Goal: Task Accomplishment & Management: Complete application form

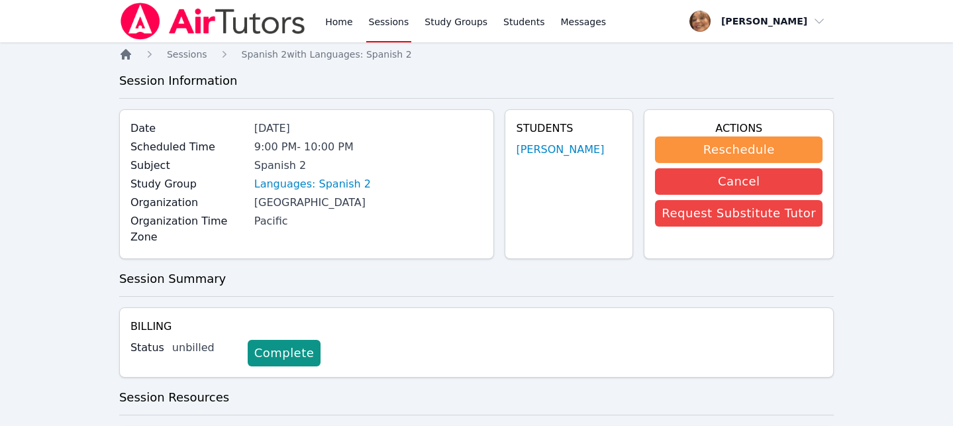
click at [123, 52] on icon "Breadcrumb" at bounding box center [126, 54] width 11 height 11
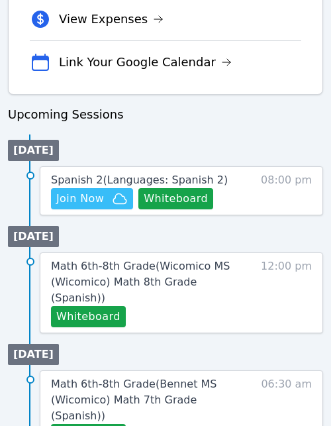
scroll to position [597, 0]
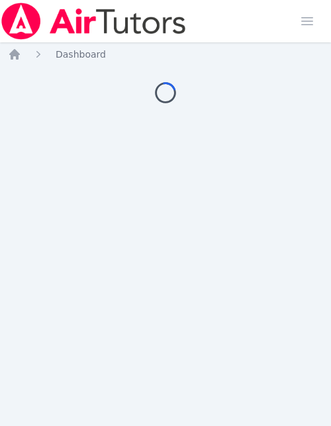
scroll to position [597, 0]
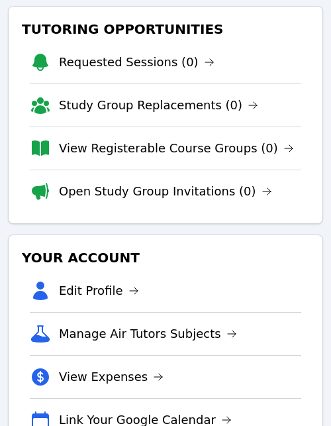
scroll to position [240, 0]
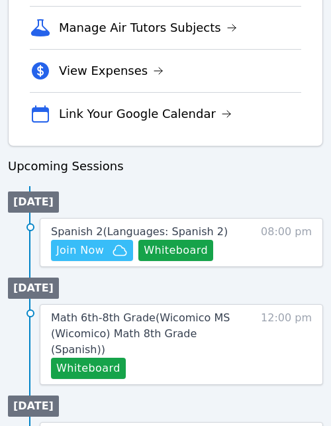
scroll to position [547, 0]
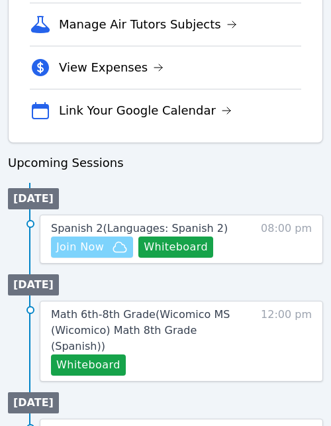
click at [91, 244] on span "Join Now" at bounding box center [80, 247] width 48 height 16
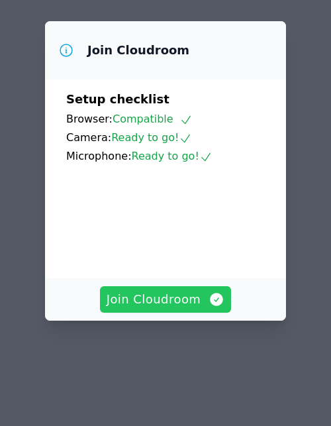
click at [182, 299] on span "Join Cloudroom" at bounding box center [166, 299] width 119 height 19
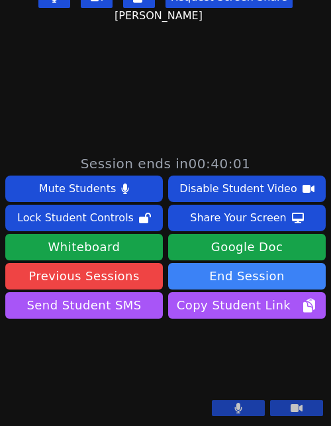
scroll to position [358, 0]
click at [254, 409] on button at bounding box center [238, 408] width 53 height 16
click at [252, 408] on button at bounding box center [238, 408] width 53 height 16
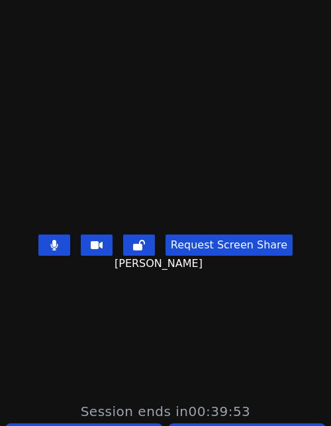
scroll to position [0, 0]
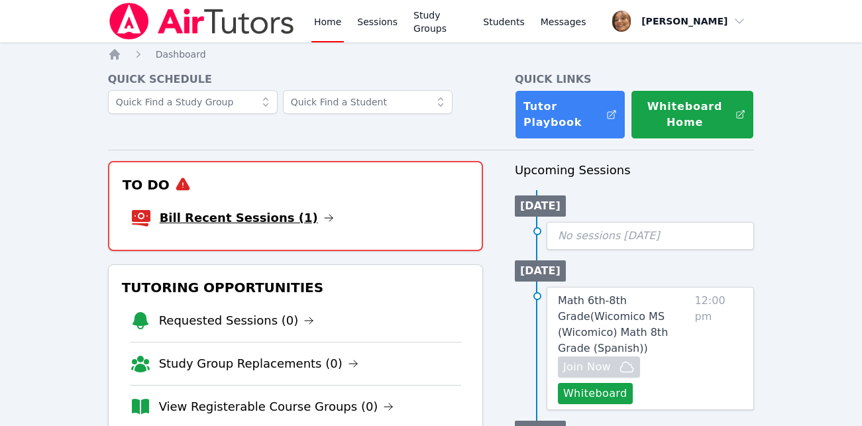
click at [256, 220] on link "Bill Recent Sessions (1)" at bounding box center [247, 218] width 174 height 19
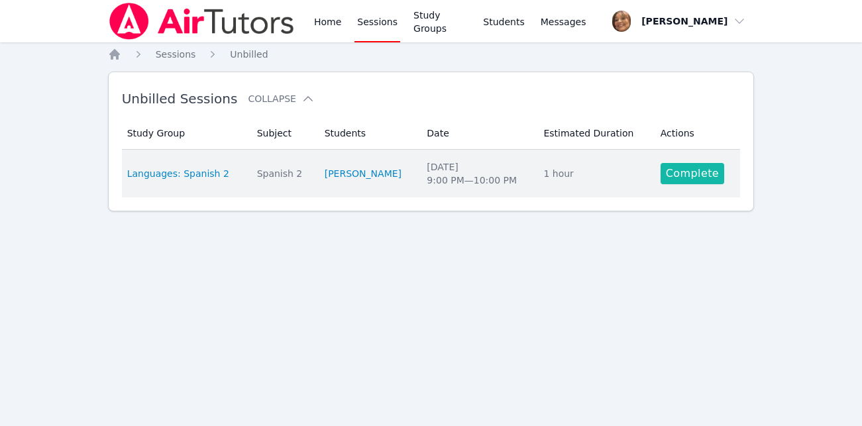
click at [689, 169] on link "Complete" at bounding box center [692, 173] width 64 height 21
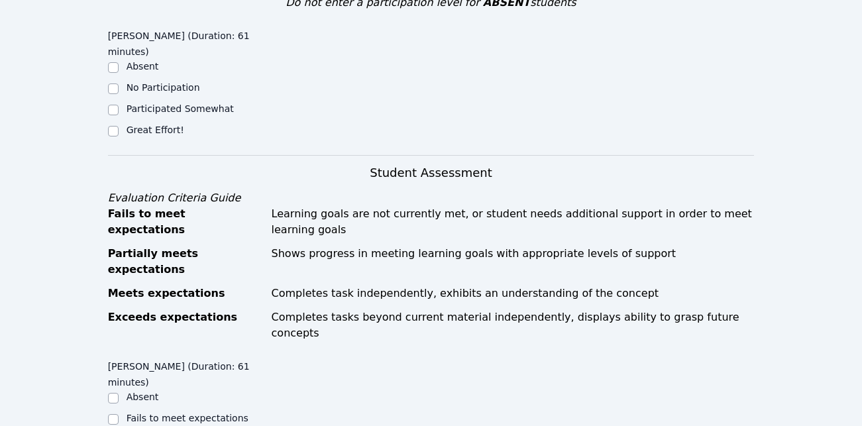
scroll to position [331, 0]
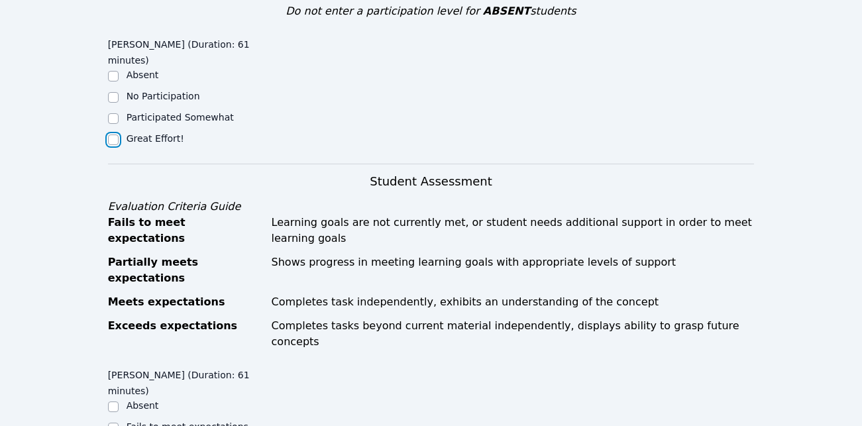
click at [113, 134] on input "Great Effort!" at bounding box center [113, 139] width 11 height 11
checkbox input "true"
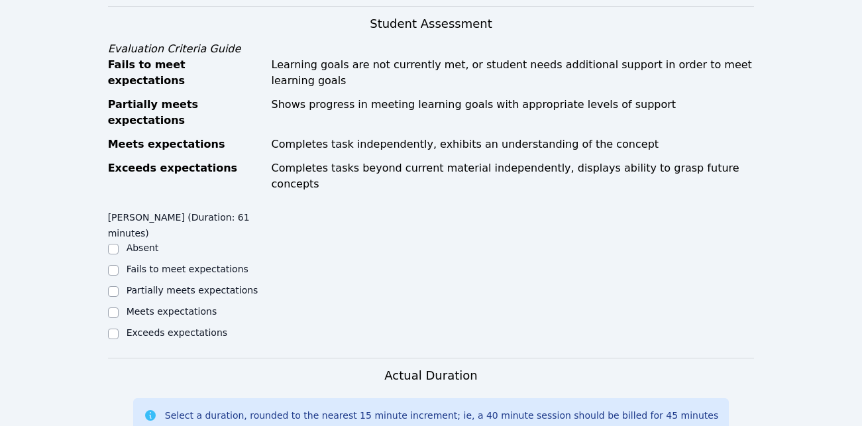
scroll to position [489, 0]
click at [115, 307] on input "Meets expectations" at bounding box center [113, 312] width 11 height 11
checkbox input "true"
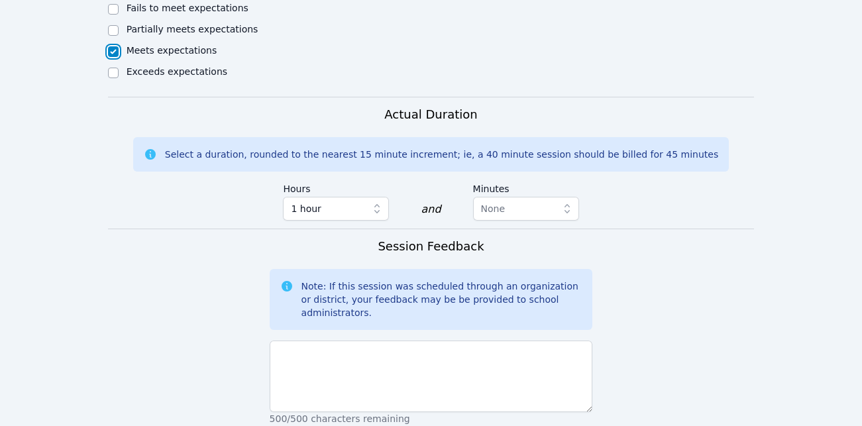
scroll to position [773, 0]
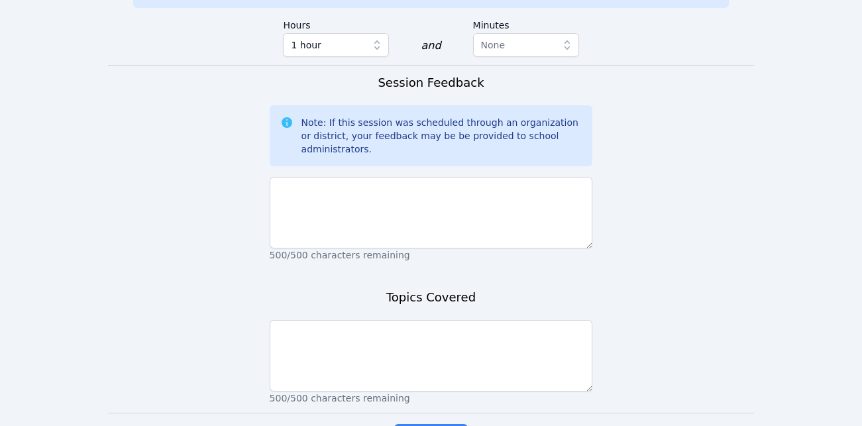
scroll to position [914, 0]
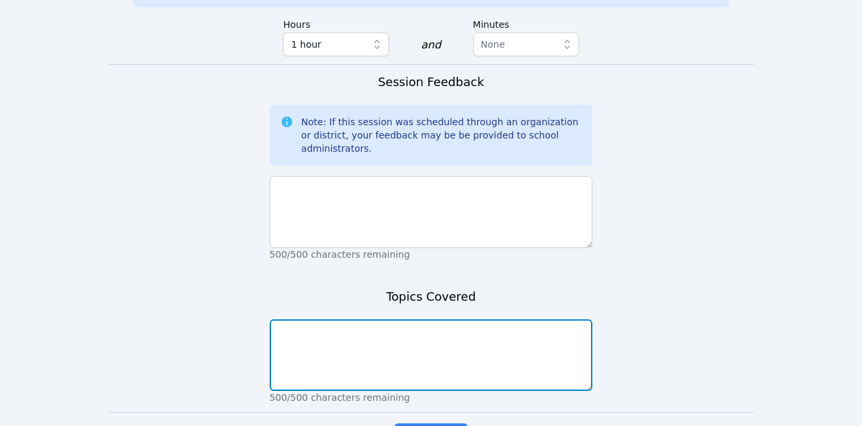
click at [458, 319] on textarea at bounding box center [431, 355] width 323 height 72
type textarea "Pronunciation and verb congegati"
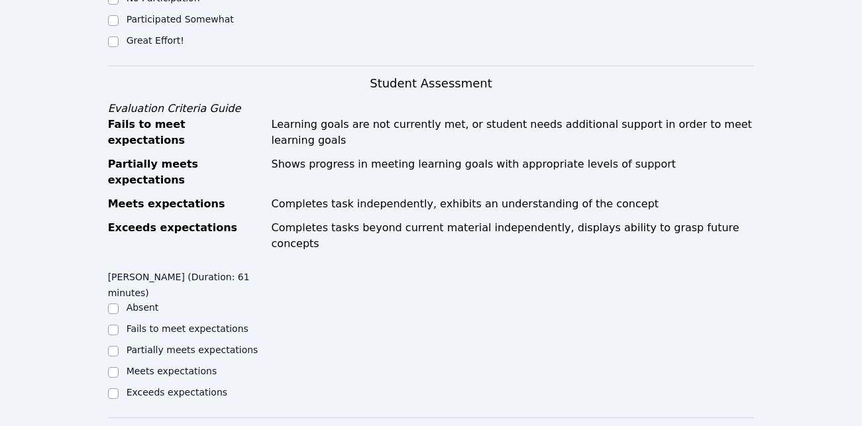
scroll to position [428, 0]
click at [111, 37] on input "Great Effort!" at bounding box center [113, 42] width 11 height 11
checkbox input "true"
click at [112, 368] on input "Meets expectations" at bounding box center [113, 373] width 11 height 11
checkbox input "true"
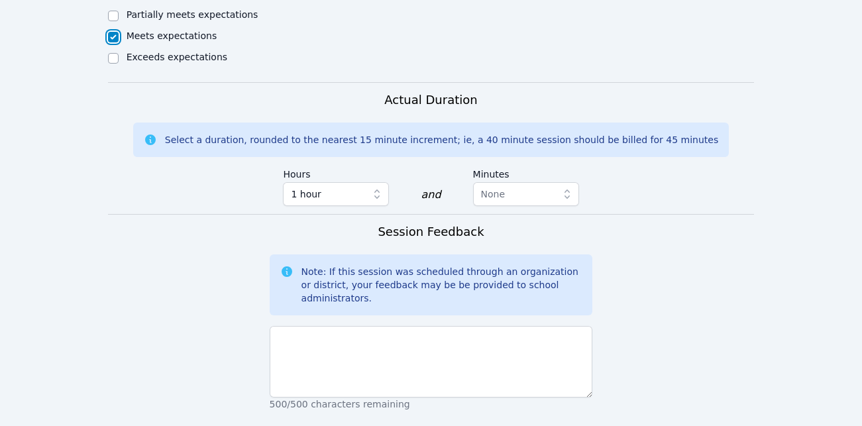
scroll to position [879, 0]
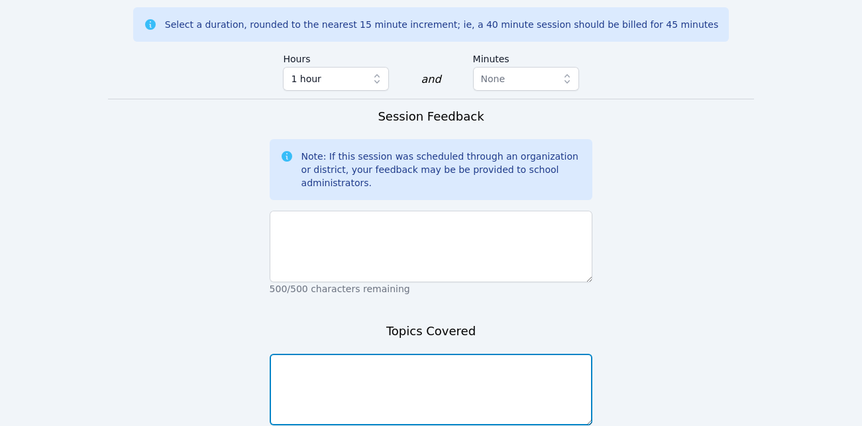
click at [288, 354] on textarea at bounding box center [431, 390] width 323 height 72
type textarea "Pronunciation and verb congegation"
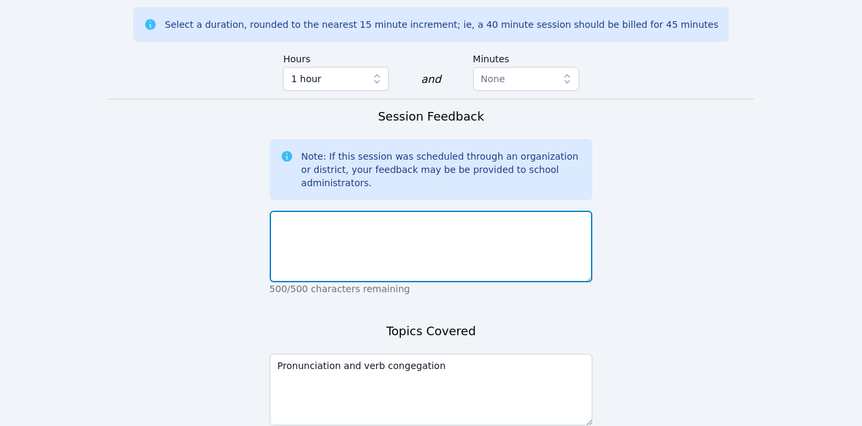
click at [299, 211] on textarea at bounding box center [431, 247] width 323 height 72
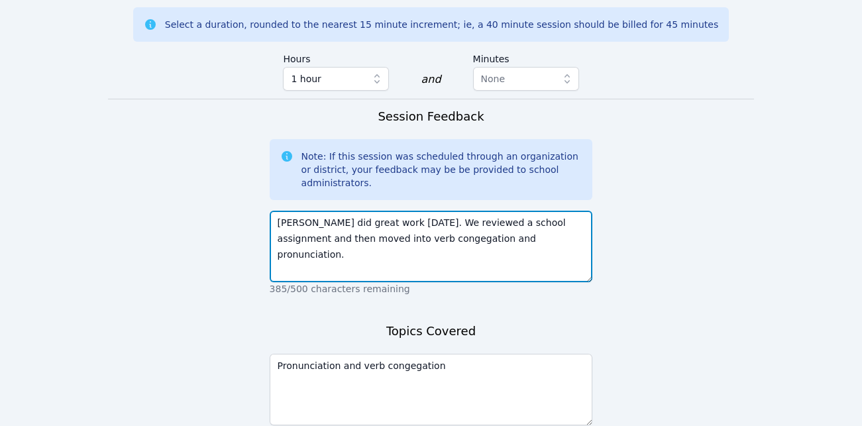
click at [370, 211] on textarea "[PERSON_NAME] did great work [DATE]. We reviewed a school assignment and then m…" at bounding box center [431, 247] width 323 height 72
click at [394, 211] on textarea "[PERSON_NAME] did great work [DATE]. We reviewed a school assignment and then m…" at bounding box center [431, 247] width 323 height 72
type textarea "[PERSON_NAME] did great work [DATE]. We reviewed a school assignment and then m…"
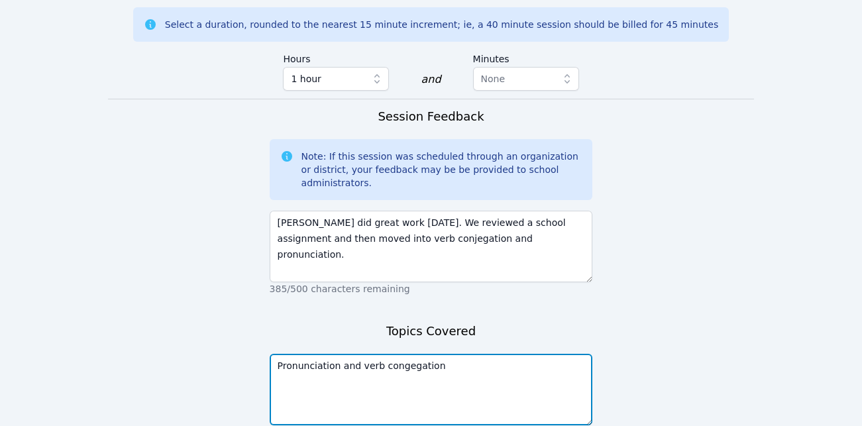
click at [414, 354] on textarea "Pronunciation and verb congegation" at bounding box center [431, 390] width 323 height 72
click at [399, 354] on textarea "Pronunciation and verb congegation" at bounding box center [431, 390] width 323 height 72
type textarea "Pronunciation and verb conjegation"
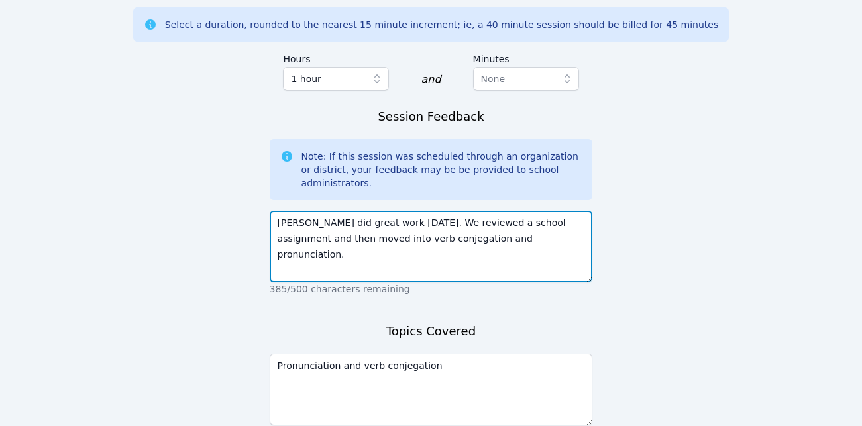
click at [374, 211] on textarea "[PERSON_NAME] did great work [DATE]. We reviewed a school assignment and then m…" at bounding box center [431, 247] width 323 height 72
type textarea "[PERSON_NAME] did great work [DATE]. We reviewed a school assignment and then m…"
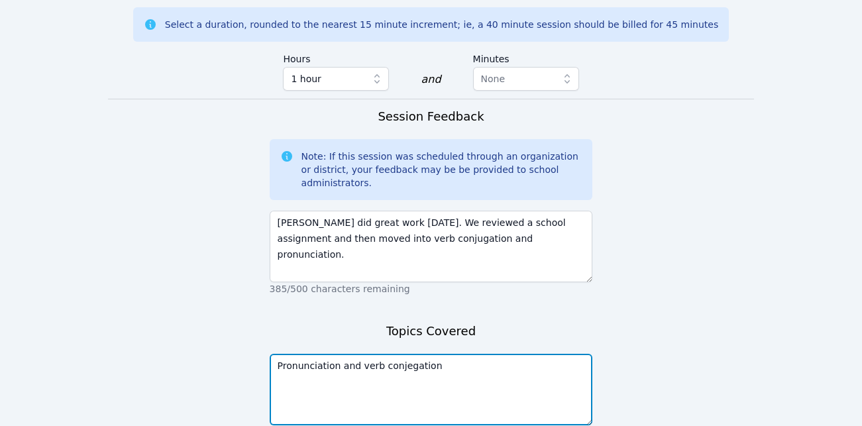
click at [402, 354] on textarea "Pronunciation and verb conjegation" at bounding box center [431, 390] width 323 height 72
type textarea "Pronunciation and verb conjugation"
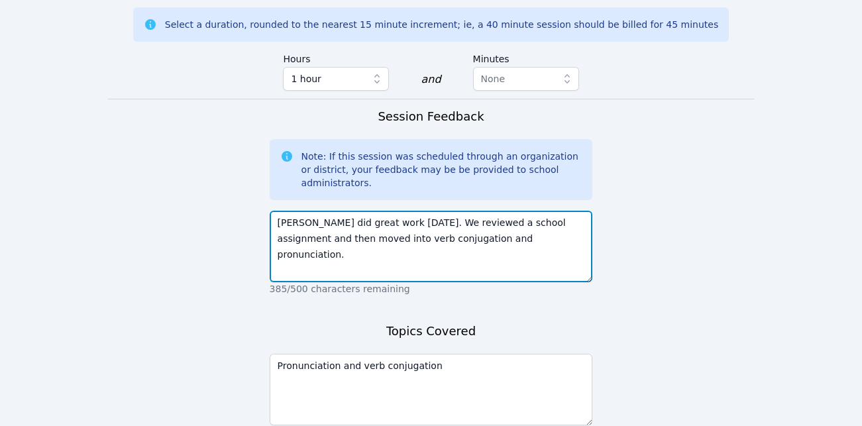
click at [501, 211] on textarea "[PERSON_NAME] did great work [DATE]. We reviewed a school assignment and then m…" at bounding box center [431, 247] width 323 height 72
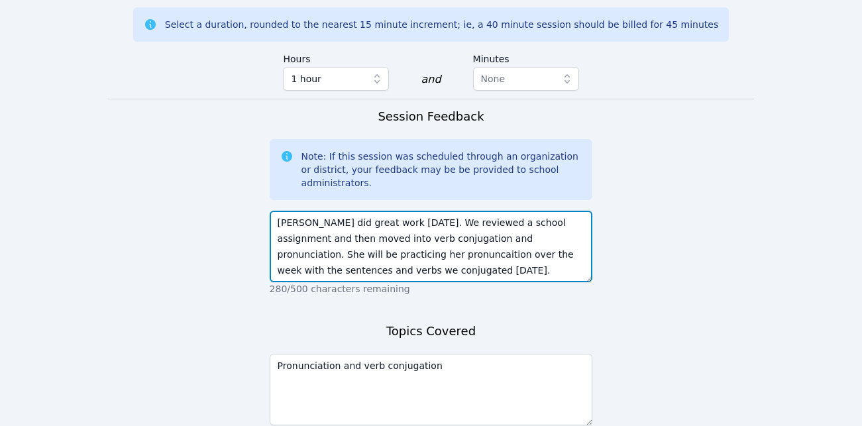
click at [333, 211] on textarea "[PERSON_NAME] did great work [DATE]. We reviewed a school assignment and then m…" at bounding box center [431, 247] width 323 height 72
click at [389, 211] on textarea "[PERSON_NAME] did great work [DATE]. We reviewed a school assignment and then m…" at bounding box center [431, 247] width 323 height 72
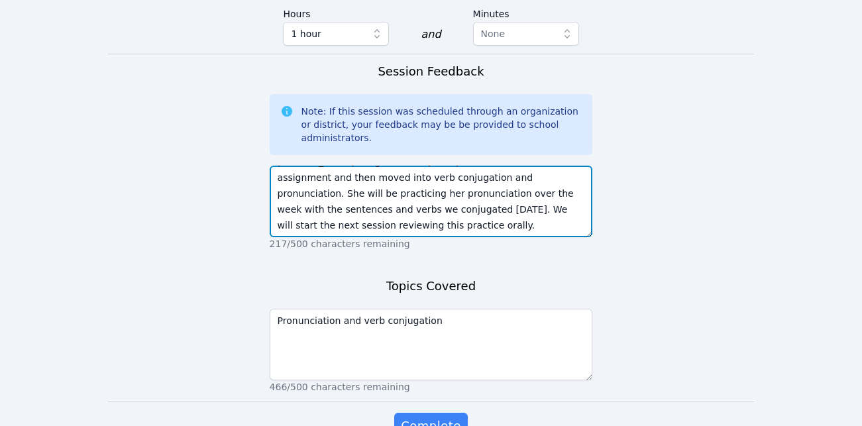
scroll to position [925, 0]
type textarea "[PERSON_NAME] did great work [DATE]. We reviewed a school assignment and then m…"
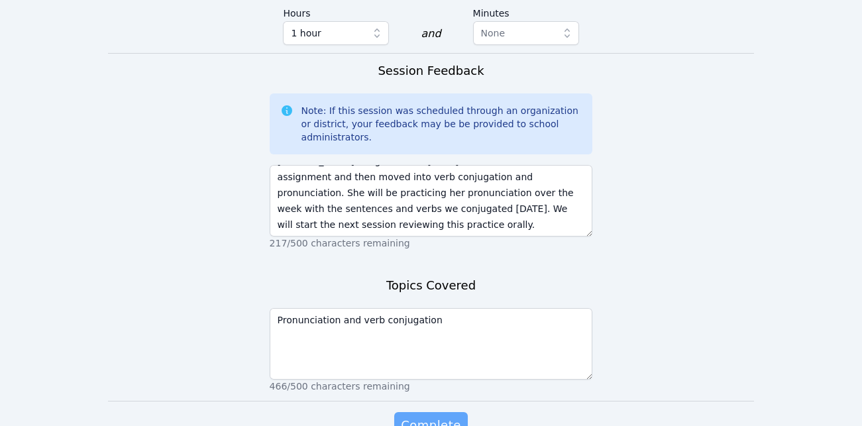
click at [431, 416] on span "Complete" at bounding box center [431, 425] width 60 height 19
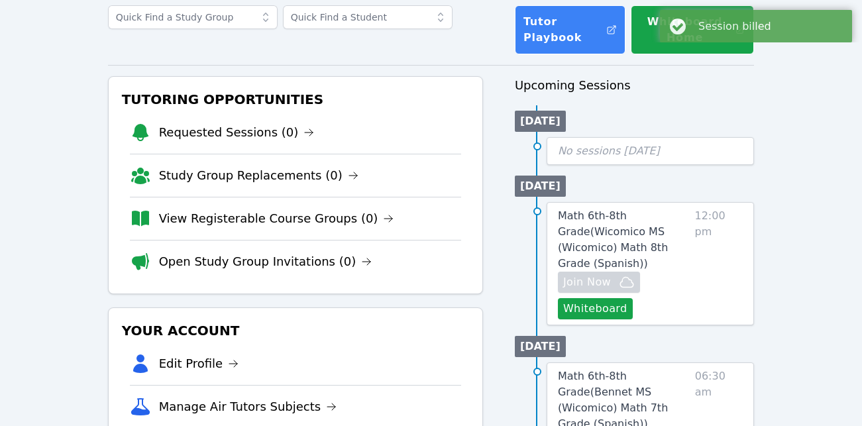
scroll to position [99, 0]
